Goal: Find specific page/section: Find specific page/section

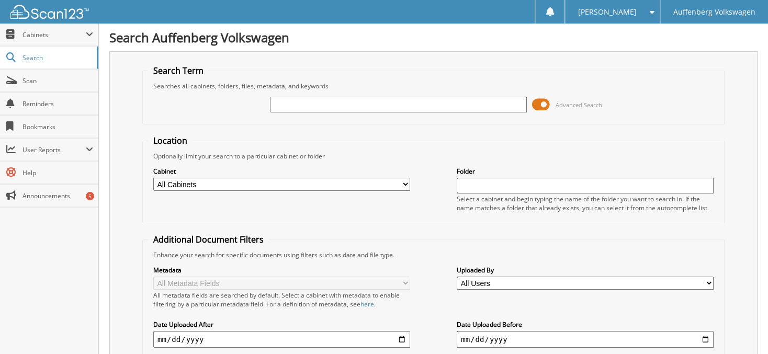
click at [300, 100] on input "text" at bounding box center [398, 105] width 257 height 16
click at [419, 104] on input "754681" at bounding box center [398, 105] width 257 height 16
type input "754681"
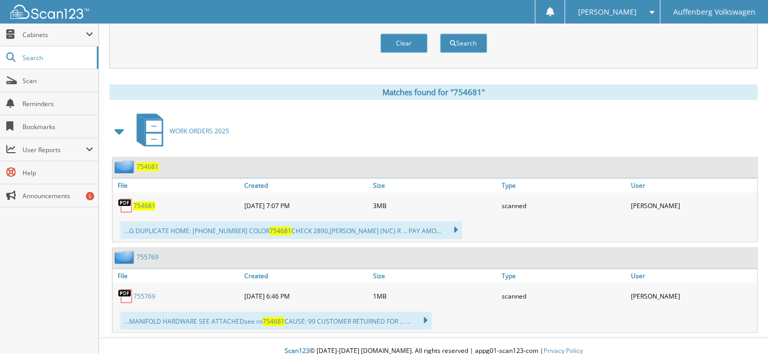
scroll to position [379, 0]
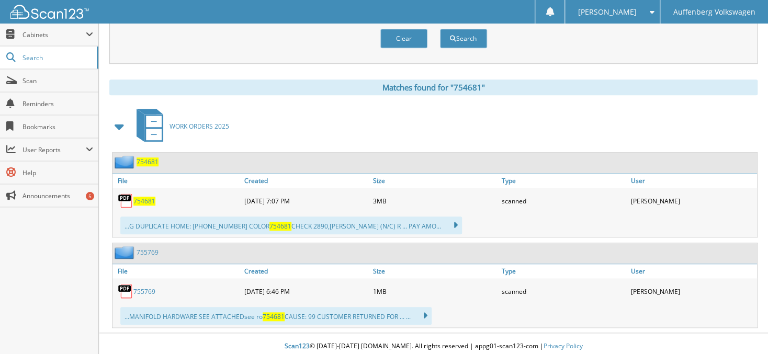
click at [145, 197] on span "754681" at bounding box center [144, 201] width 22 height 9
